Goal: Task Accomplishment & Management: Use online tool/utility

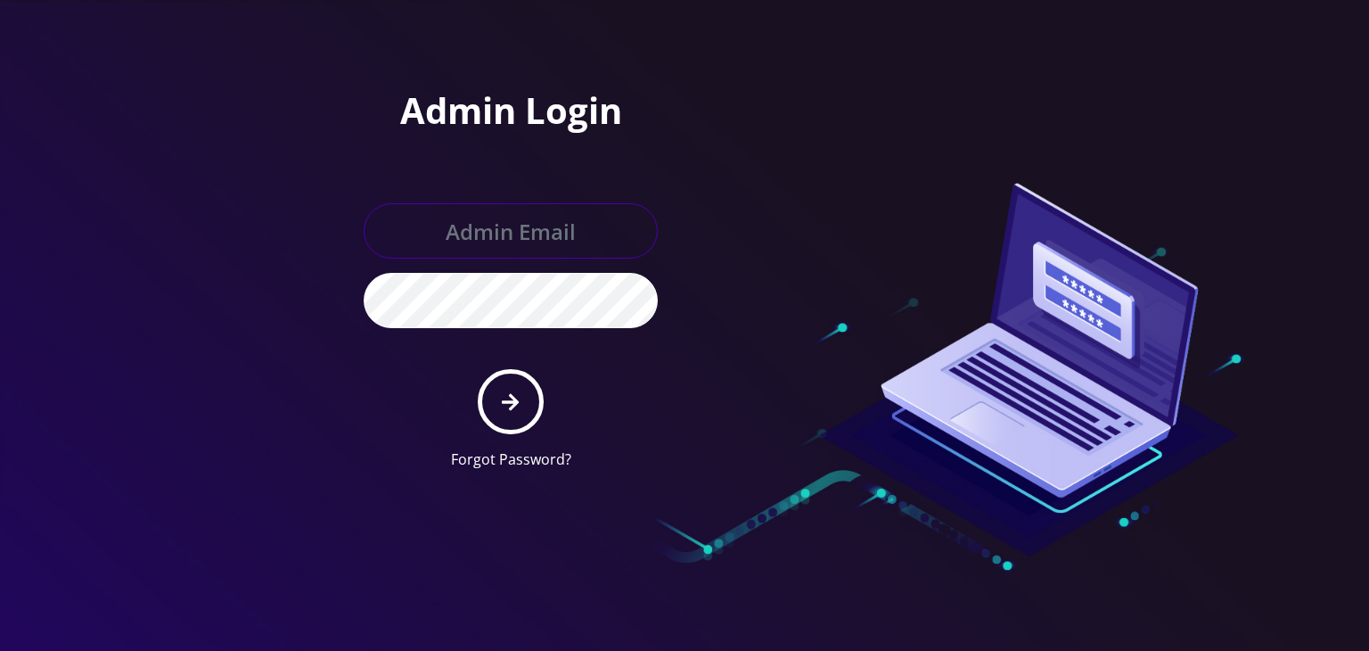
type input "boris@teltik.com"
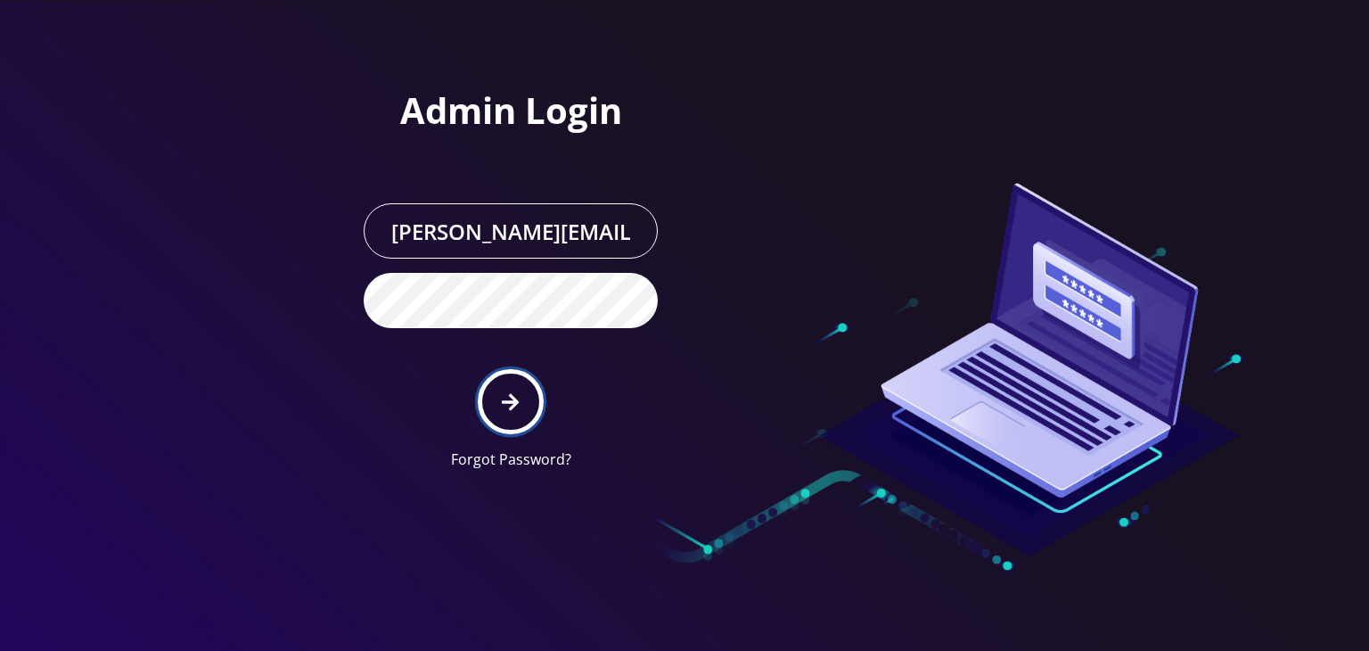
click at [515, 399] on icon "submit" at bounding box center [510, 401] width 17 height 17
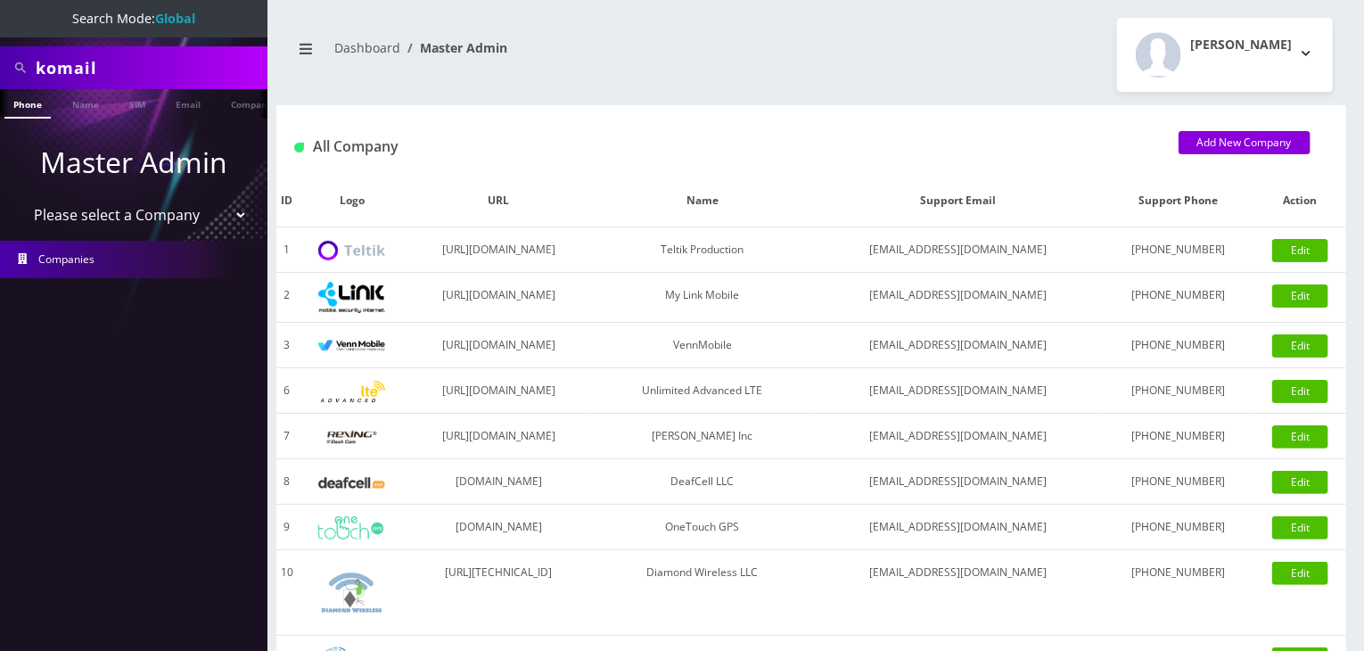
click at [176, 208] on select "Please select a Company Teltik Production My Link Mobile VennMobile Unlimited A…" at bounding box center [134, 215] width 227 height 34
select select "13"
click at [21, 198] on select "Please select a Company Teltik Production My Link Mobile VennMobile Unlimited A…" at bounding box center [134, 215] width 227 height 34
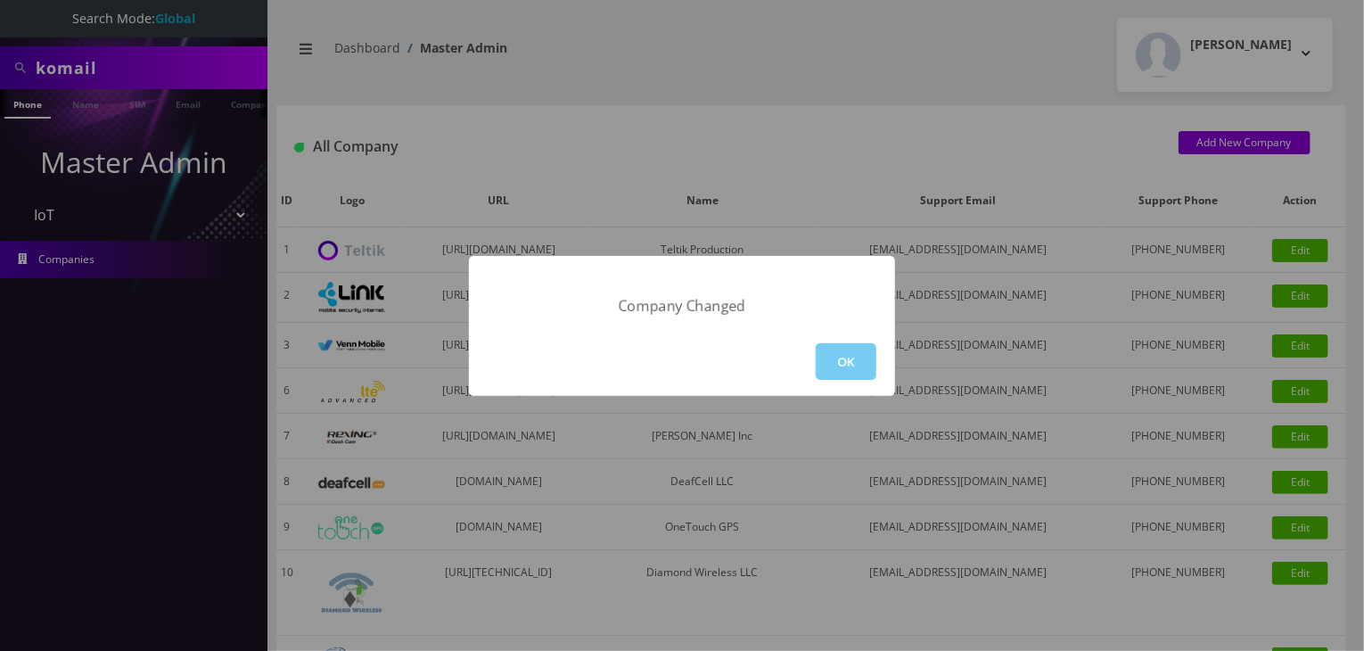
click at [826, 360] on button "OK" at bounding box center [846, 361] width 61 height 37
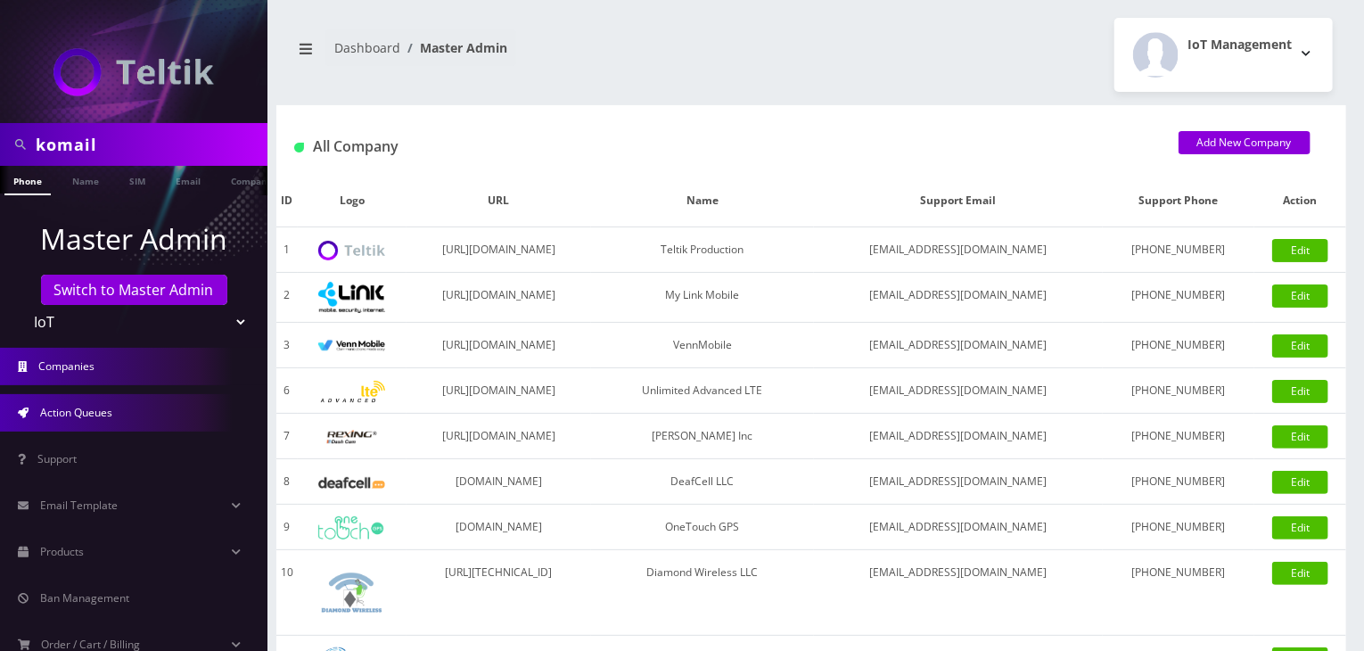
click at [83, 416] on span "Action Queues" at bounding box center [76, 412] width 72 height 15
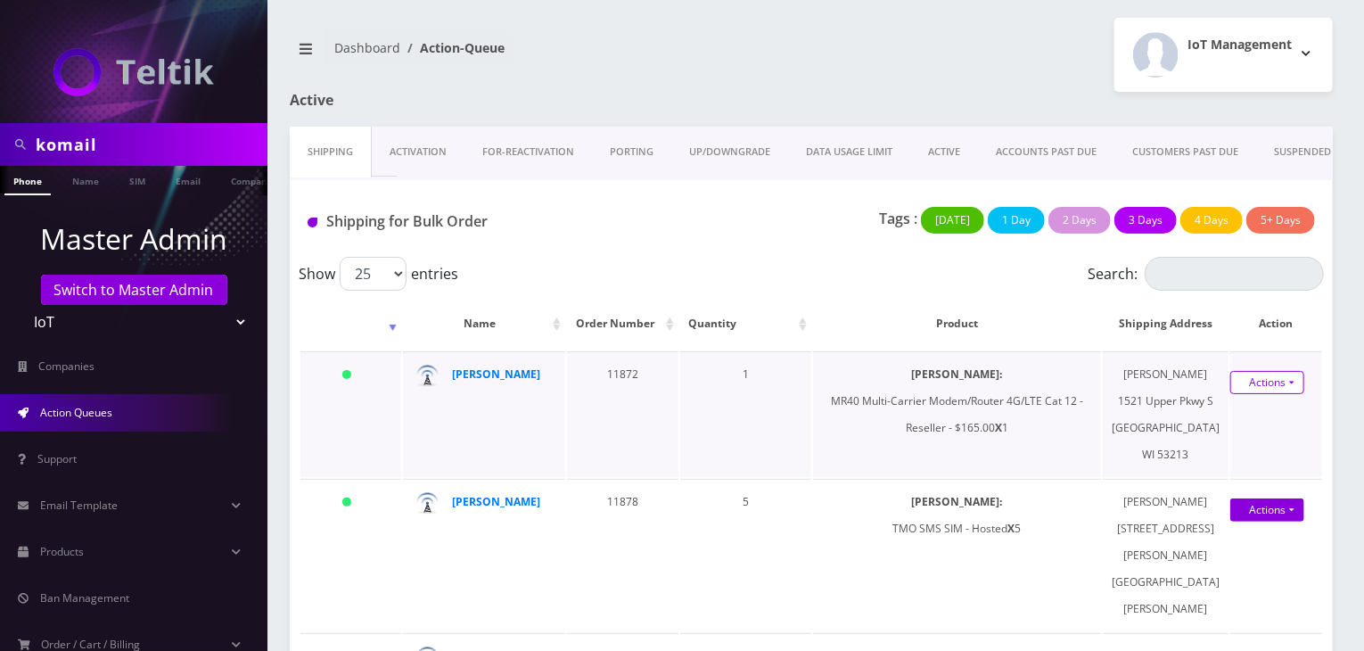
click at [1248, 394] on link "Actions" at bounding box center [1267, 382] width 74 height 23
click at [1232, 428] on link "Shipped" at bounding box center [1257, 415] width 143 height 27
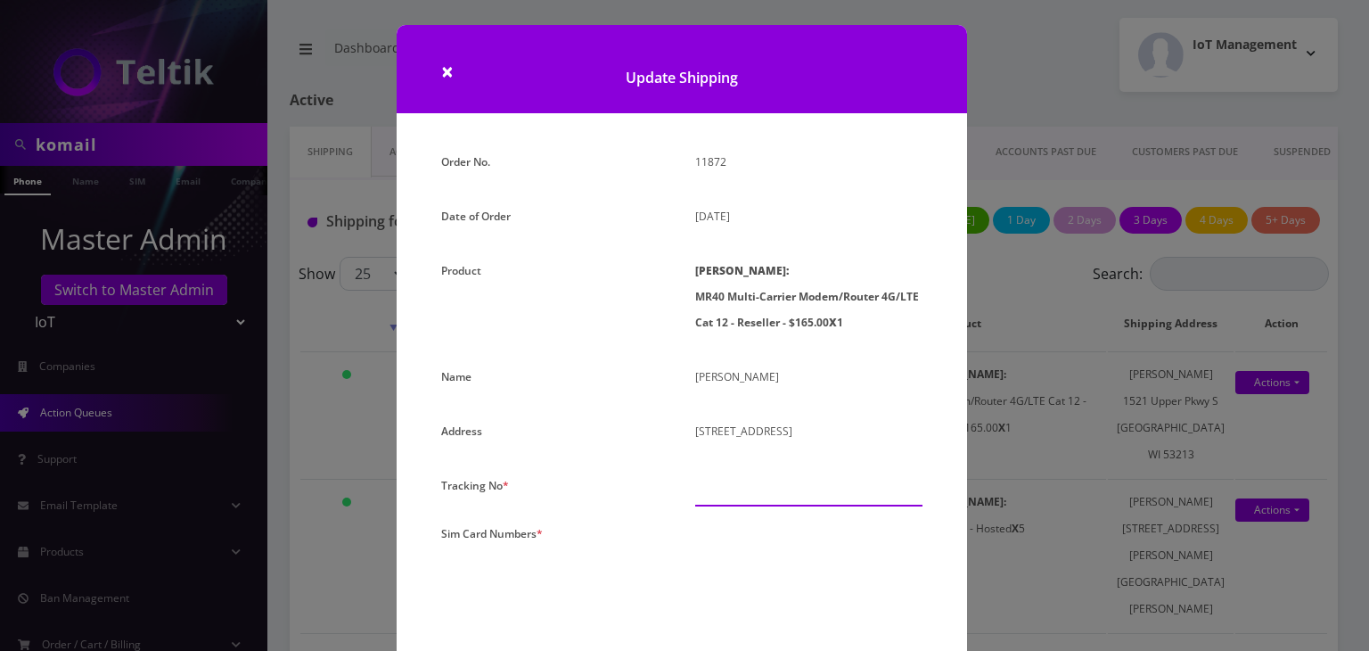
click at [780, 482] on input "text" at bounding box center [808, 490] width 227 height 34
paste input "9405540898642000106881"
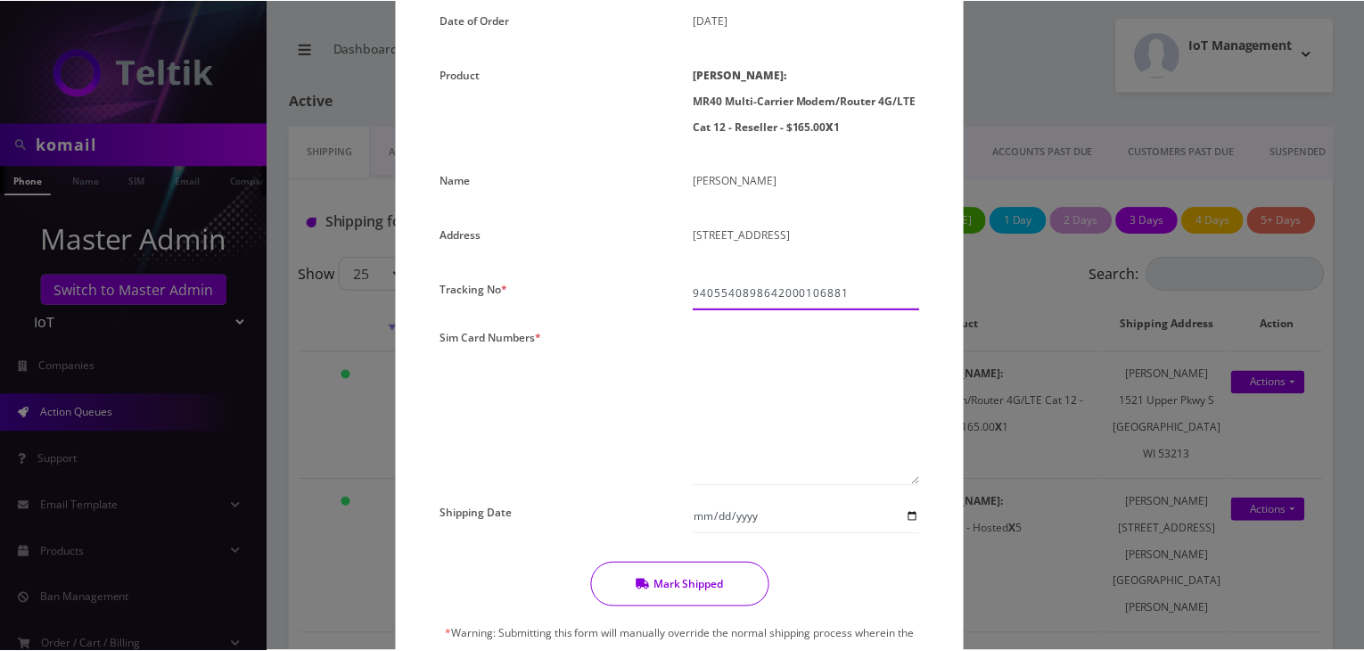
scroll to position [297, 0]
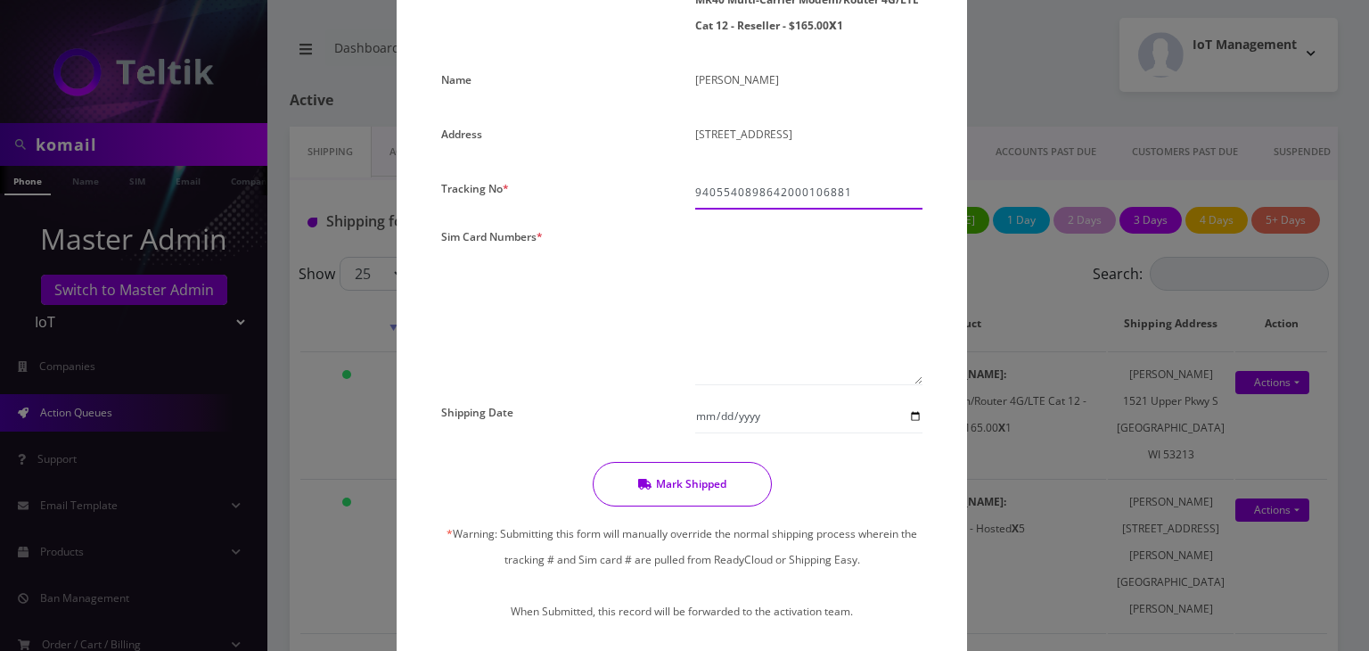
type input "9405540898642000106881"
click at [844, 292] on textarea at bounding box center [808, 304] width 227 height 161
paste textarea "0000000000000000"
type textarea "00000000000000011198"
click at [912, 411] on input "Shipping Date" at bounding box center [808, 416] width 227 height 34
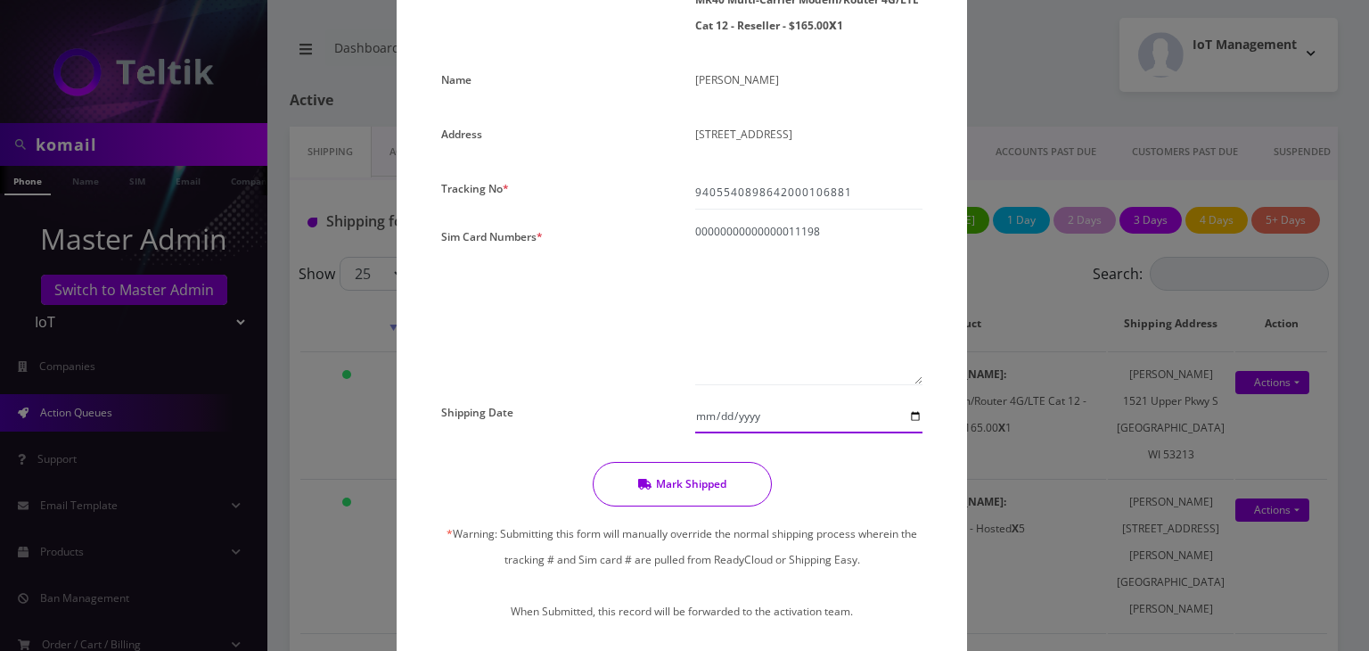
type input "2025-10-14"
click at [687, 479] on button "Mark Shipped" at bounding box center [682, 484] width 179 height 45
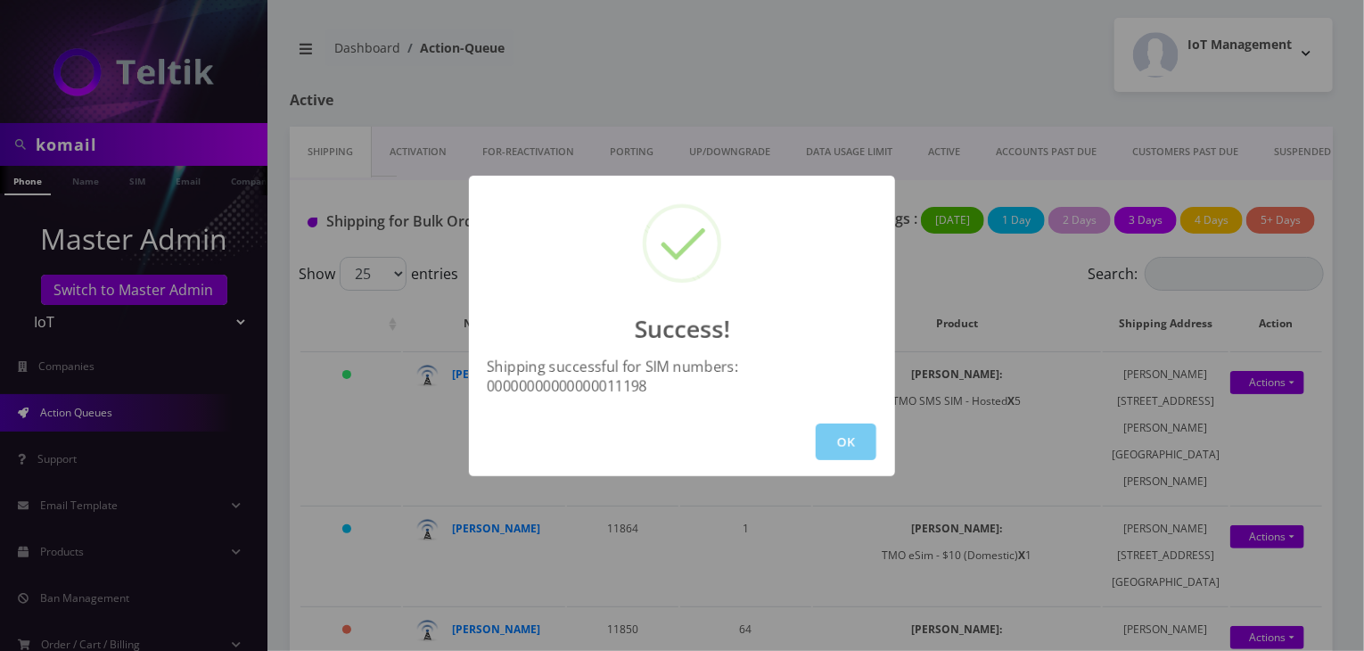
click at [841, 433] on button "OK" at bounding box center [846, 441] width 61 height 37
